Goal: Transaction & Acquisition: Purchase product/service

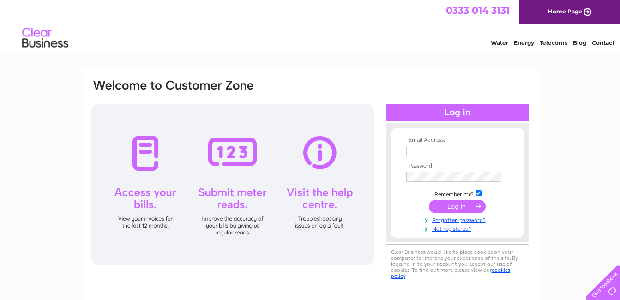
type input "[EMAIL_ADDRESS][DOMAIN_NAME]"
click at [464, 206] on input "submit" at bounding box center [457, 206] width 57 height 13
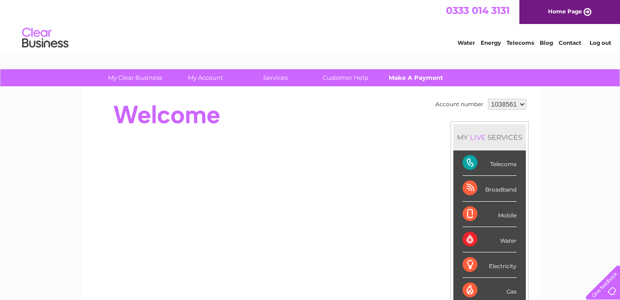
click at [414, 77] on link "Make A Payment" at bounding box center [416, 77] width 76 height 17
click at [402, 75] on link "Make A Payment" at bounding box center [416, 77] width 76 height 17
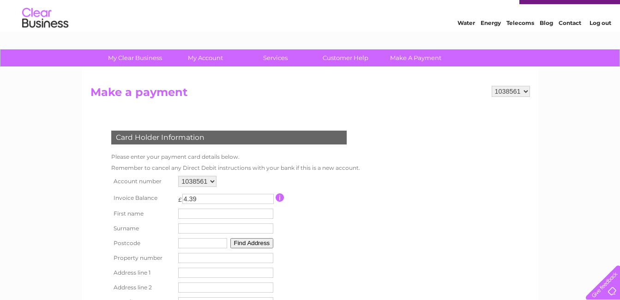
scroll to position [61, 0]
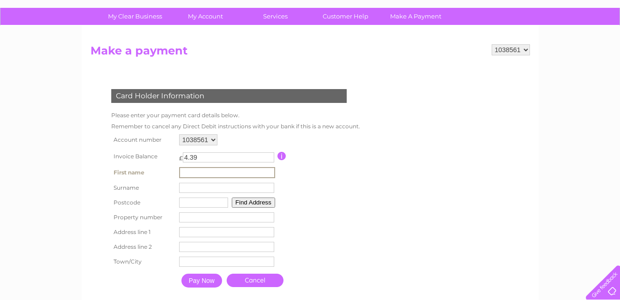
click at [184, 171] on input "text" at bounding box center [227, 172] width 96 height 11
type input "KIETH"
type input "moss"
type input "B966PU"
type input "Crofts Lane"
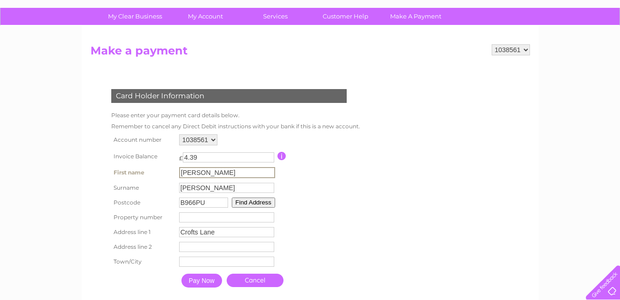
type input "Redditch"
click at [206, 280] on input "Pay Now" at bounding box center [201, 281] width 41 height 14
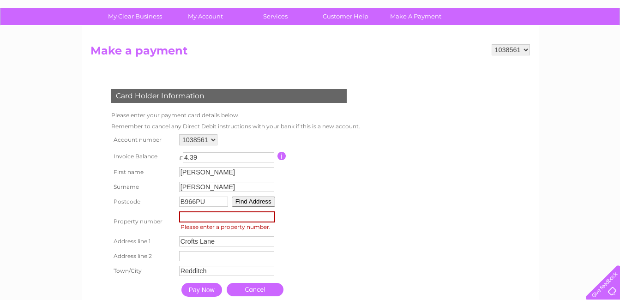
click at [181, 216] on input "number" at bounding box center [227, 217] width 96 height 11
type input "0"
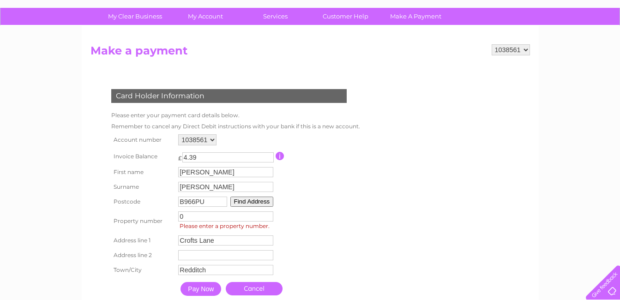
click at [205, 289] on input "Pay Now" at bounding box center [201, 289] width 41 height 14
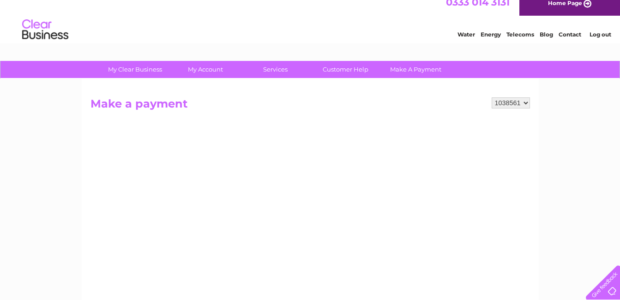
scroll to position [0, 0]
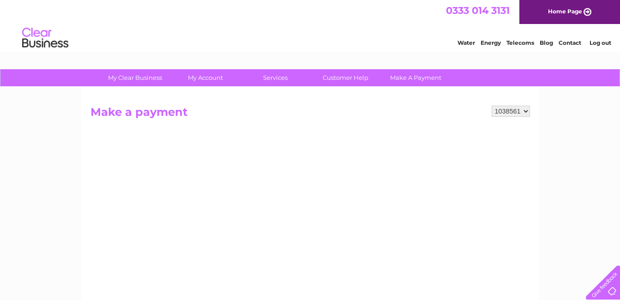
click at [603, 41] on link "Log out" at bounding box center [601, 42] width 22 height 7
